Goal: Task Accomplishment & Management: Manage account settings

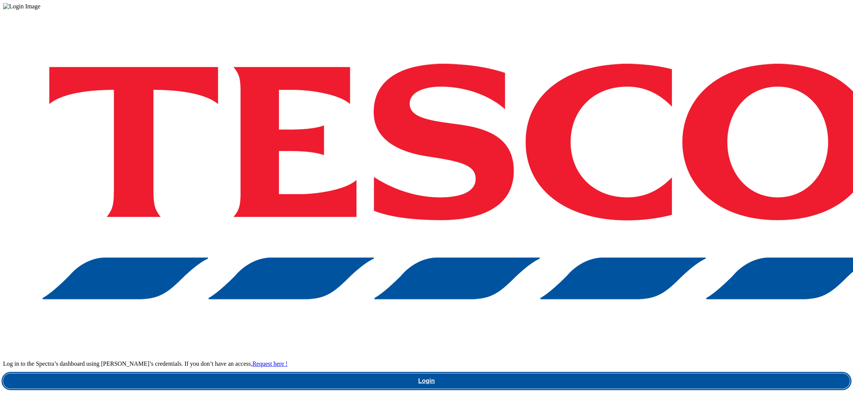
click at [688, 373] on link "Login" at bounding box center [426, 380] width 847 height 15
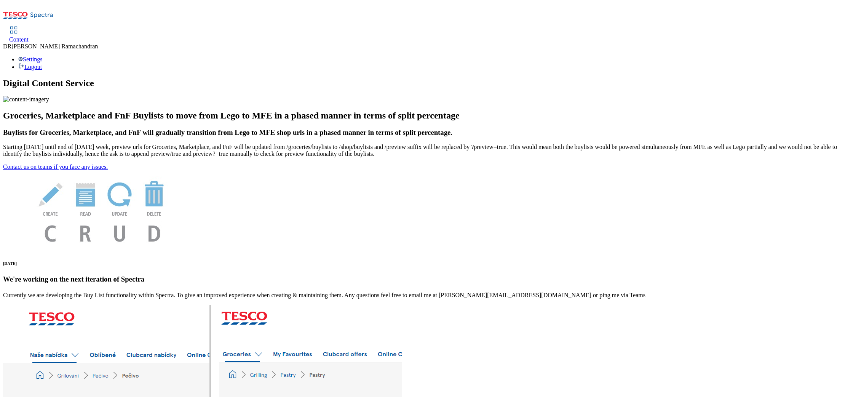
click at [36, 10] on icon at bounding box center [28, 18] width 51 height 16
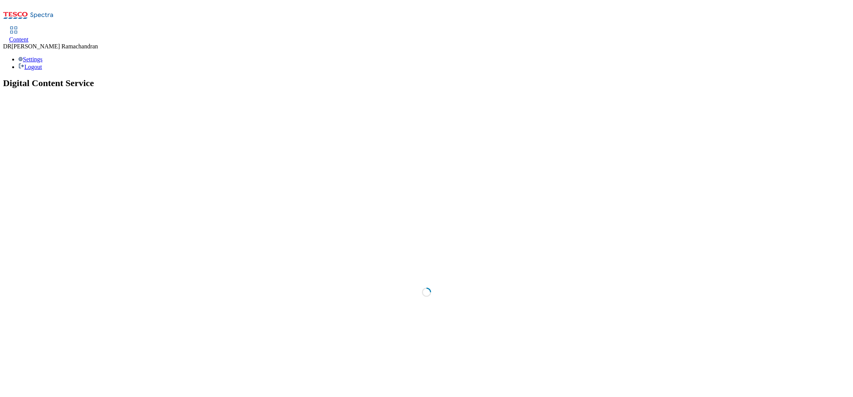
click at [29, 36] on span "Content" at bounding box center [18, 39] width 19 height 6
select select "ighs-hu"
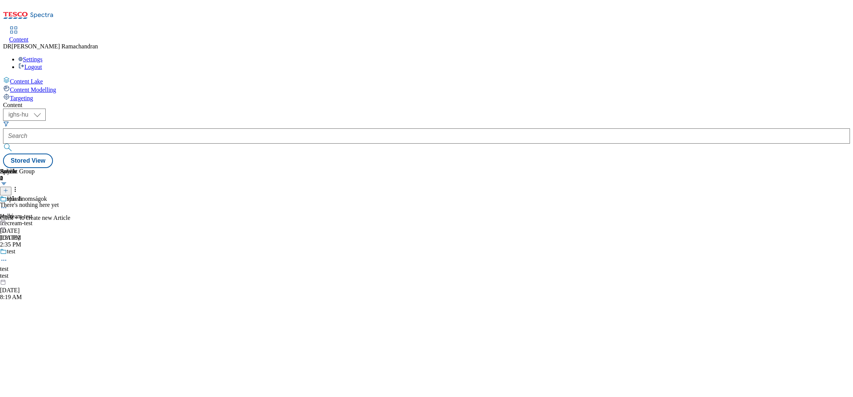
click at [38, 13] on icon at bounding box center [28, 18] width 51 height 16
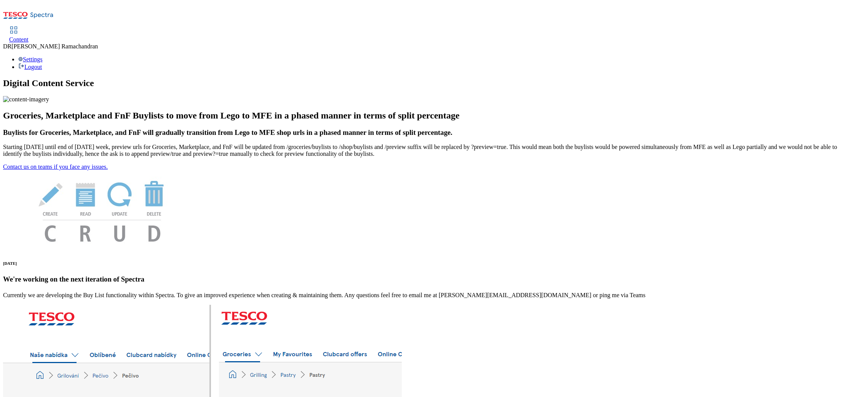
click at [836, 56] on div "Settings Logout" at bounding box center [426, 63] width 847 height 14
click at [809, 58] on ul "Settings Logout" at bounding box center [426, 63] width 847 height 14
click at [816, 56] on div "Settings Logout" at bounding box center [426, 63] width 847 height 14
click at [42, 64] on link "Logout" at bounding box center [30, 67] width 24 height 6
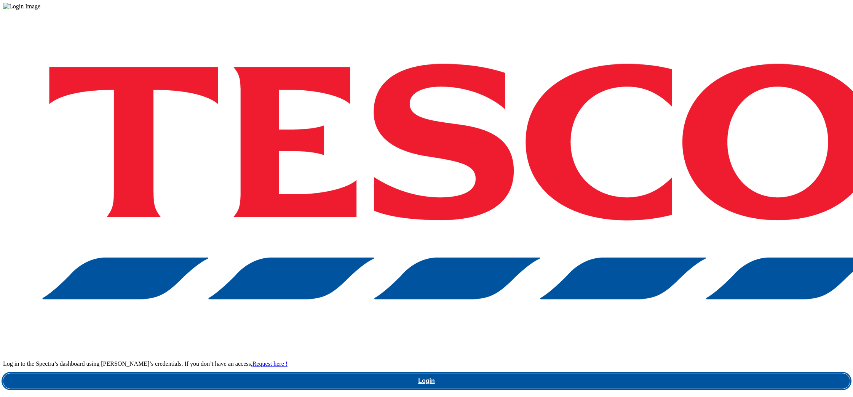
click at [696, 373] on link "Login" at bounding box center [426, 380] width 847 height 15
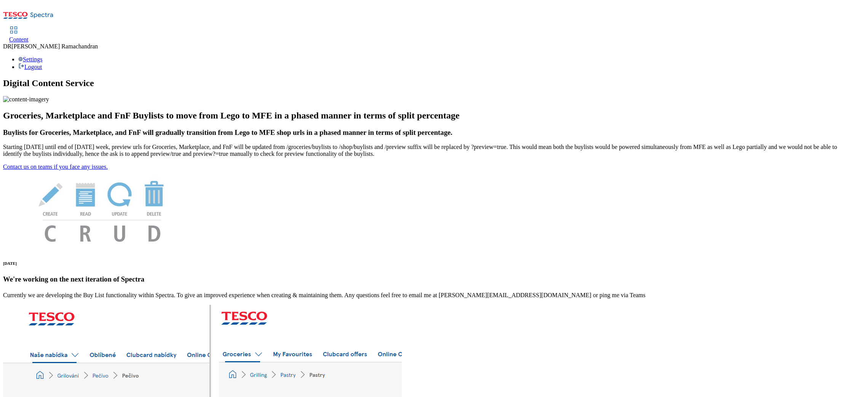
click at [98, 43] on span "[PERSON_NAME]" at bounding box center [54, 46] width 86 height 6
click at [837, 56] on div "Settings Logout" at bounding box center [426, 63] width 847 height 14
click at [42, 64] on link "Logout" at bounding box center [30, 67] width 24 height 6
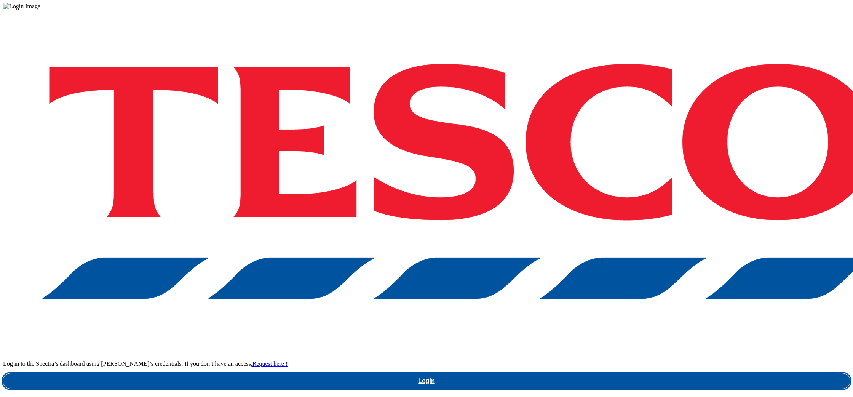
click at [706, 373] on link "Login" at bounding box center [426, 380] width 847 height 15
